Goal: Find specific page/section

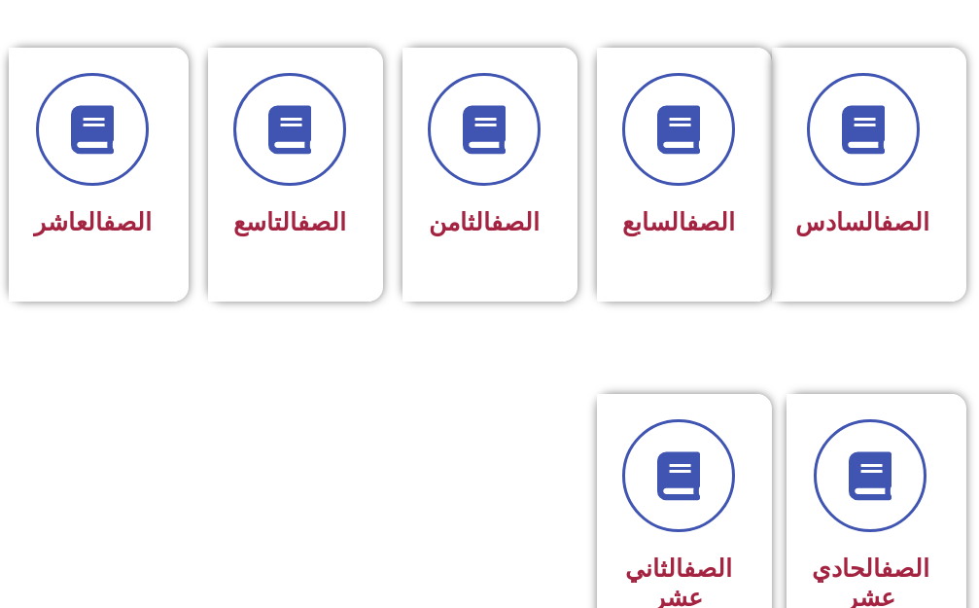
scroll to position [972, 0]
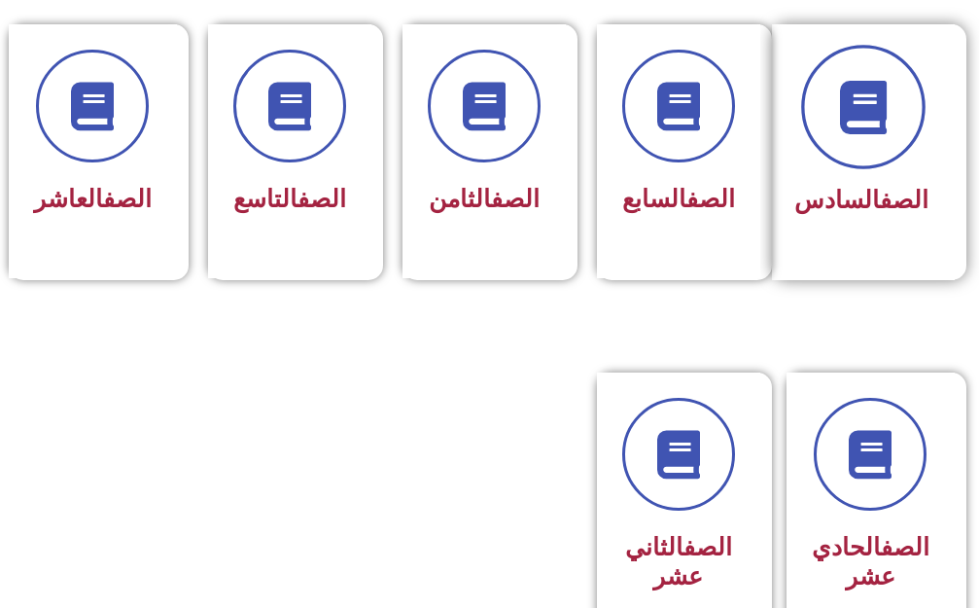
click at [854, 85] on icon at bounding box center [862, 106] width 53 height 53
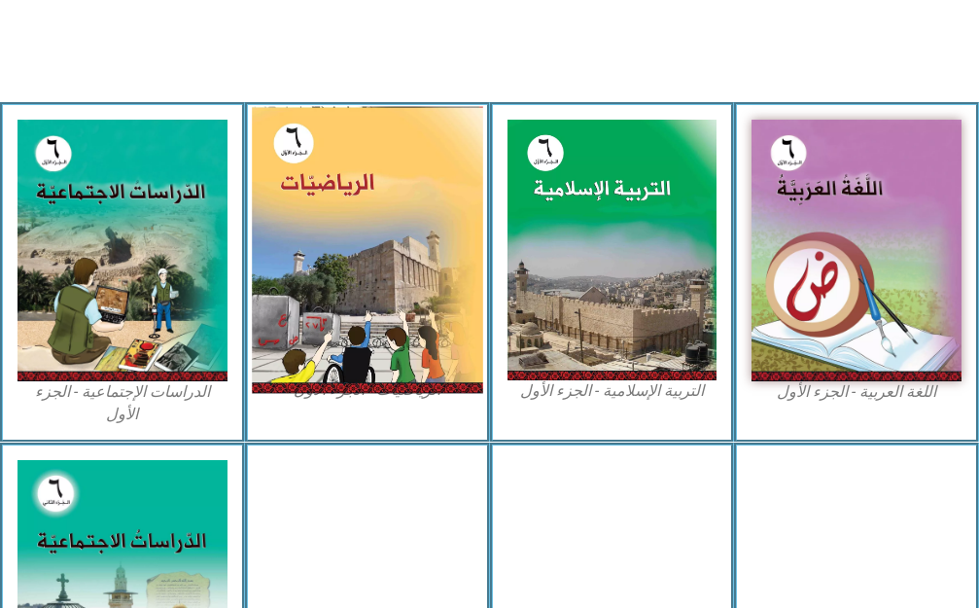
scroll to position [583, 0]
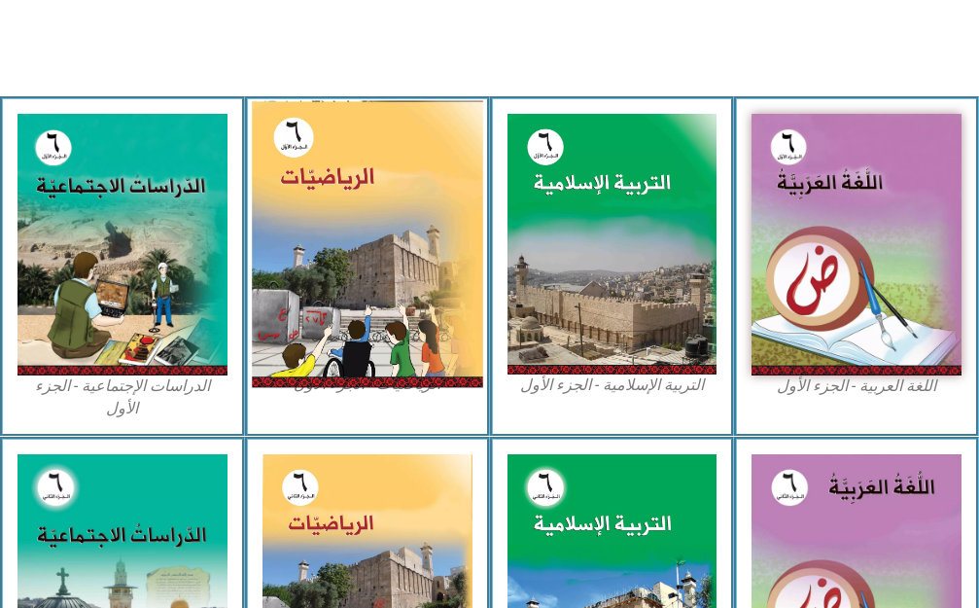
click at [347, 230] on img at bounding box center [367, 243] width 230 height 287
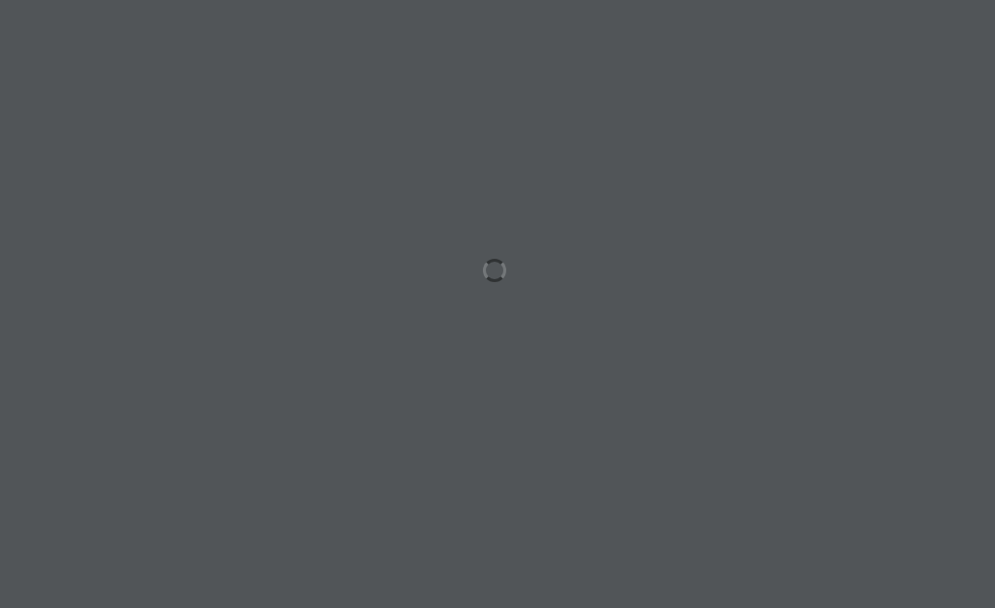
scroll to position [0, 60]
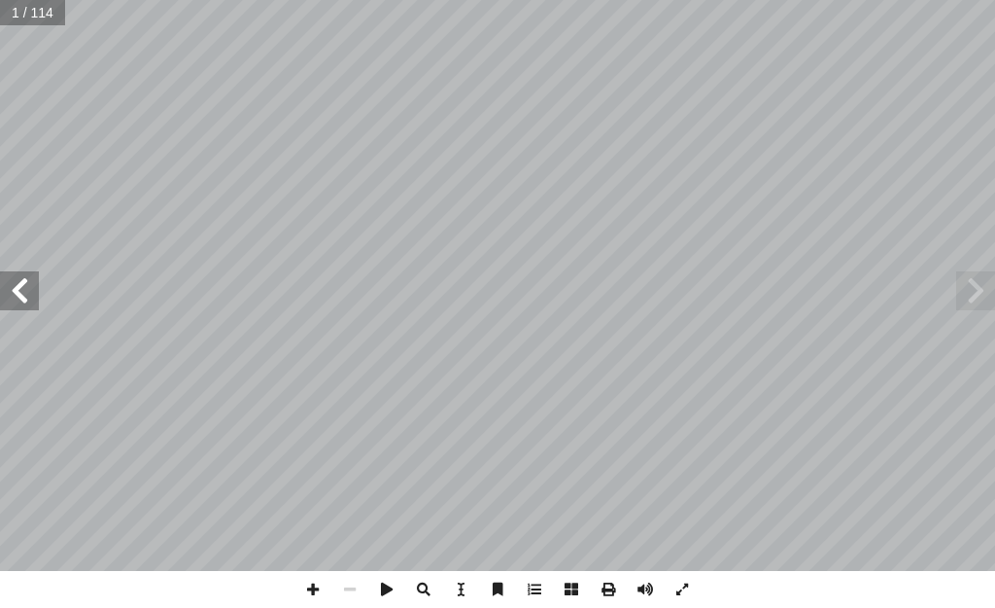
click at [19, 299] on span at bounding box center [19, 290] width 39 height 39
click at [17, 298] on span at bounding box center [19, 290] width 39 height 39
click at [14, 295] on span at bounding box center [19, 290] width 39 height 39
click at [11, 294] on span at bounding box center [19, 290] width 39 height 39
drag, startPoint x: 5, startPoint y: 290, endPoint x: 3, endPoint y: 279, distance: 10.9
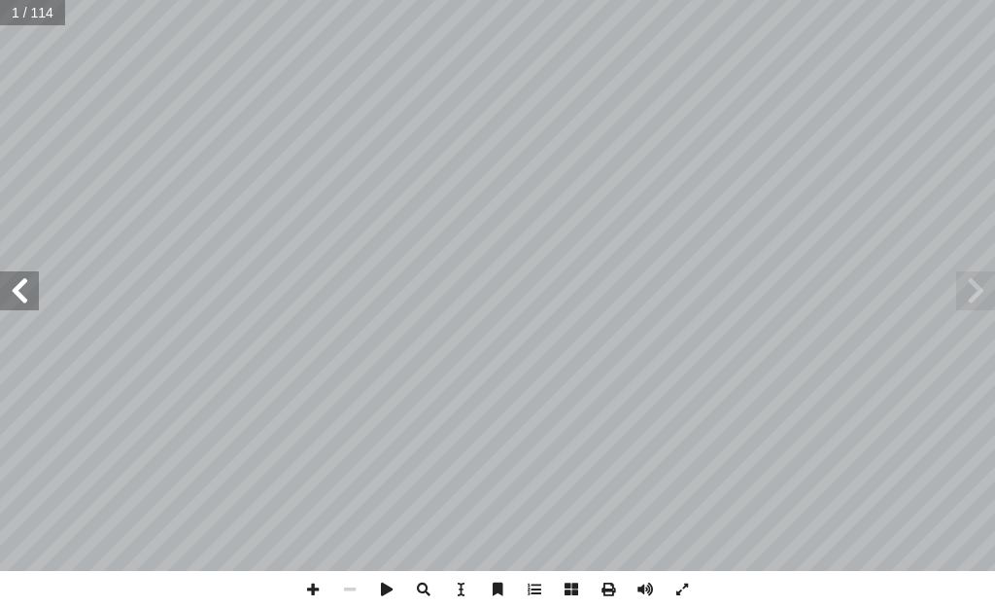
click at [3, 286] on span at bounding box center [19, 290] width 39 height 39
click at [3, 279] on span at bounding box center [19, 290] width 39 height 39
click at [5, 277] on span at bounding box center [19, 290] width 39 height 39
click at [7, 275] on span at bounding box center [19, 290] width 39 height 39
click at [10, 274] on span at bounding box center [19, 290] width 39 height 39
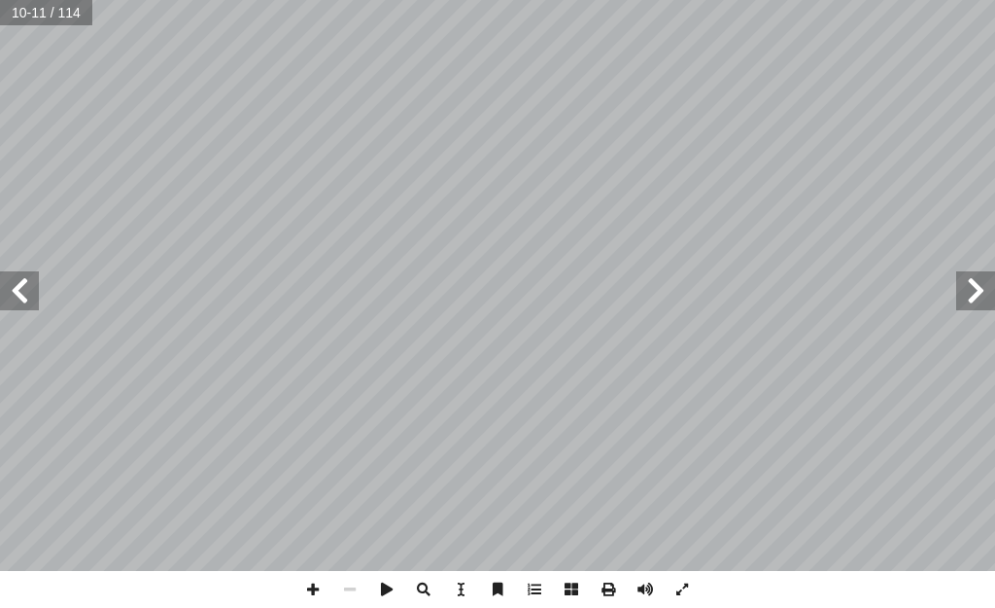
click at [26, 294] on span at bounding box center [19, 290] width 39 height 39
click at [308, 583] on span at bounding box center [313, 589] width 37 height 37
